Goal: Transaction & Acquisition: Book appointment/travel/reservation

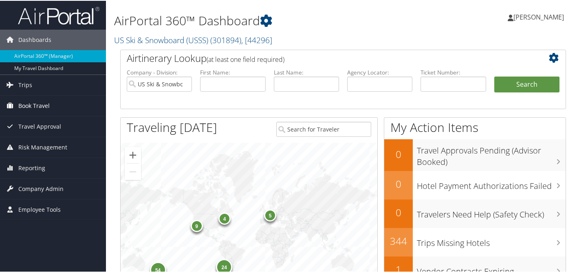
click at [26, 106] on span "Book Travel" at bounding box center [33, 105] width 31 height 20
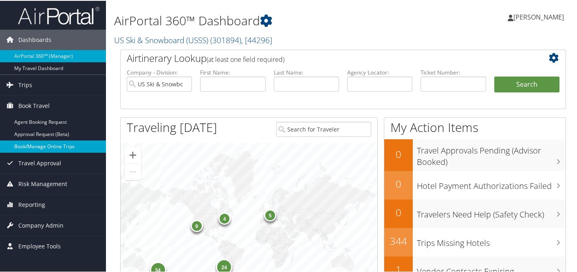
click at [27, 145] on link "Book/Manage Online Trips" at bounding box center [53, 146] width 106 height 12
